Goal: Transaction & Acquisition: Purchase product/service

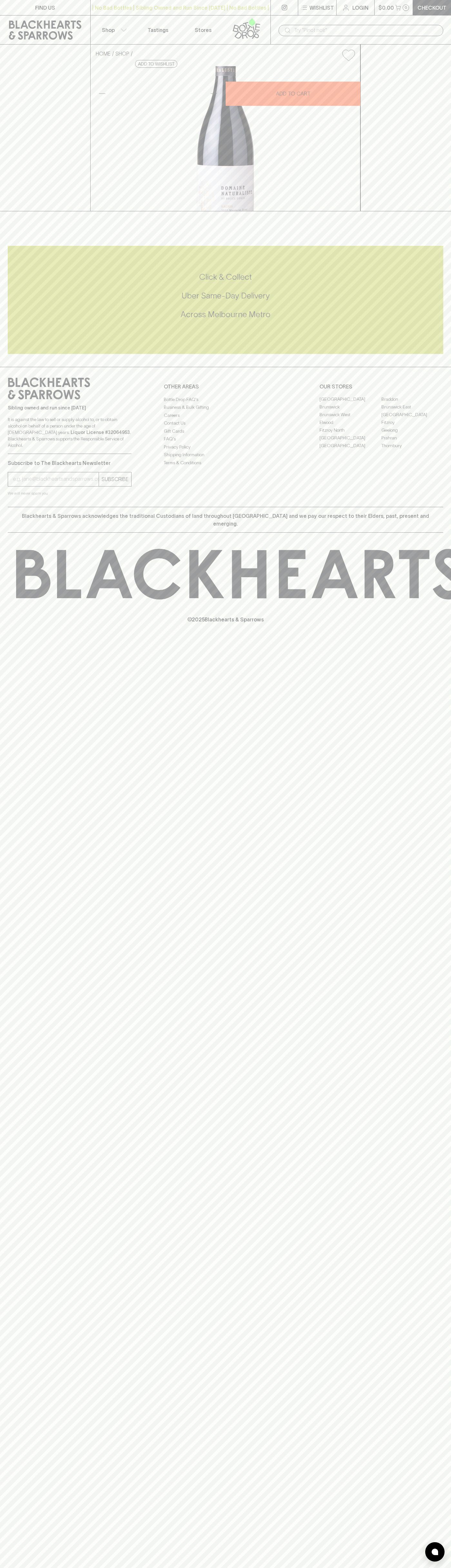
click at [426, 1327] on div "FIND US | No Bad Bottles | Sibling Owned and Run Since 2006 | No Bad Bottles | …" at bounding box center [226, 784] width 451 height 1568
click at [444, 1567] on html "FIND US | No Bad Bottles | Sibling Owned and Run Since 2006 | No Bad Bottles | …" at bounding box center [226, 784] width 451 height 1568
click at [13, 1300] on div "FIND US | No Bad Bottles | Sibling Owned and Run Since 2006 | No Bad Bottles | …" at bounding box center [226, 784] width 451 height 1568
